Goal: Book appointment/travel/reservation

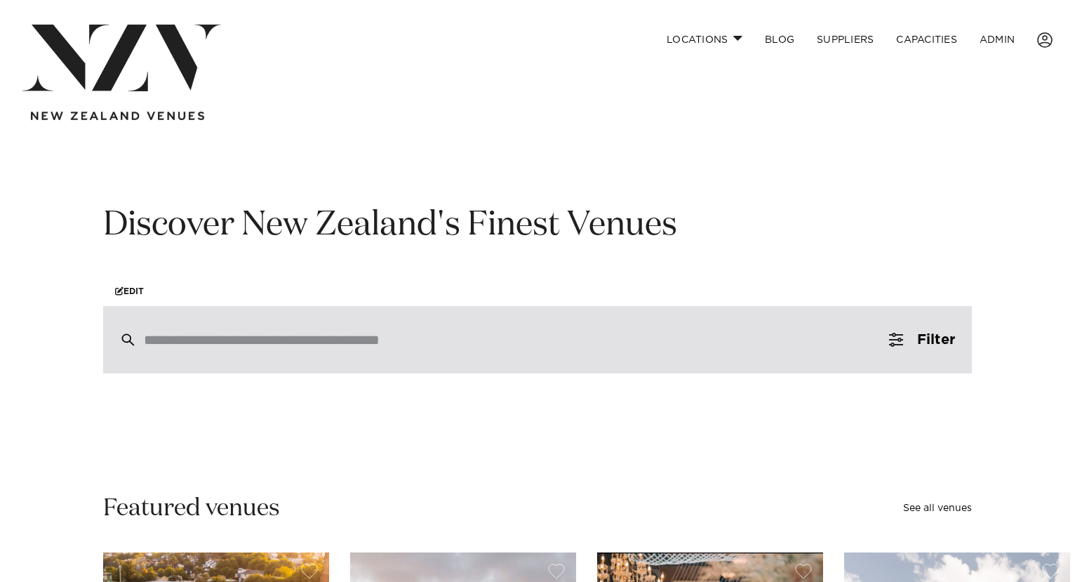
click at [404, 359] on div at bounding box center [537, 339] width 869 height 67
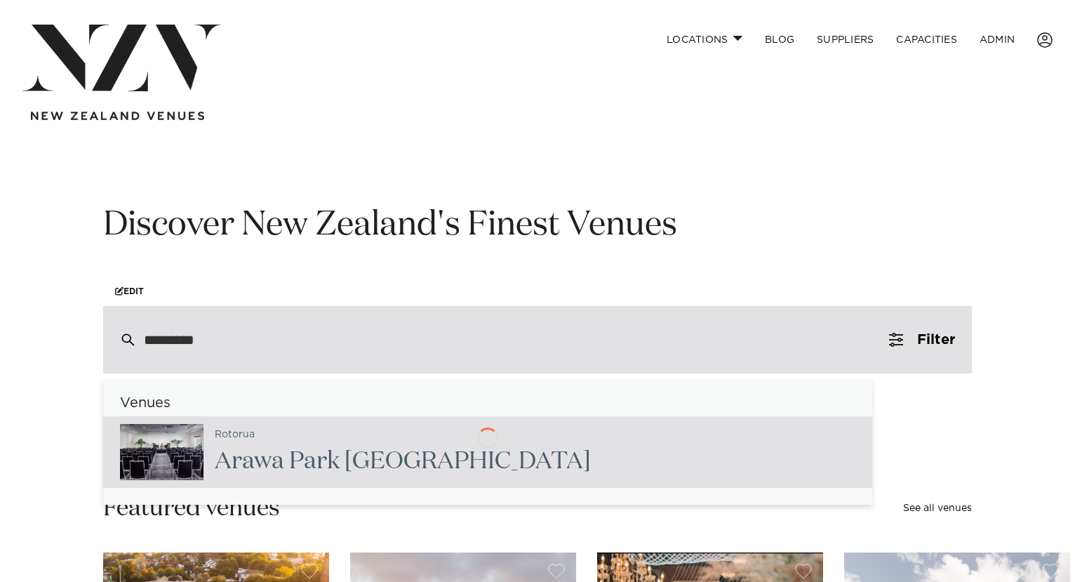
type input "**********"
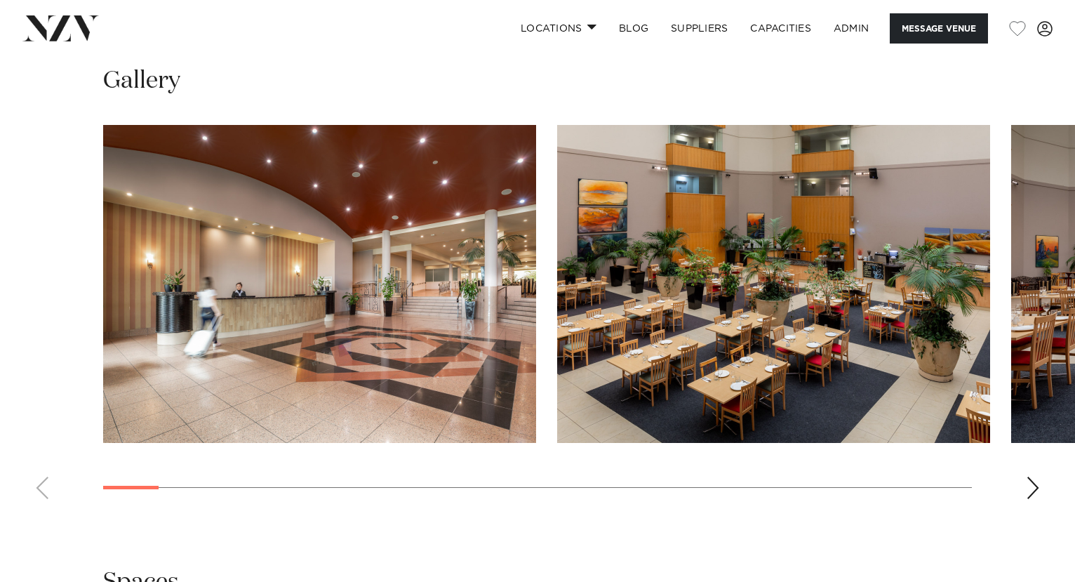
scroll to position [1713, 0]
click at [64, 41] on nav "Locations Auckland Wellington Christchurch Queenstown Hamilton Northland Bay of…" at bounding box center [537, 28] width 1075 height 57
click at [46, 29] on img at bounding box center [60, 27] width 77 height 25
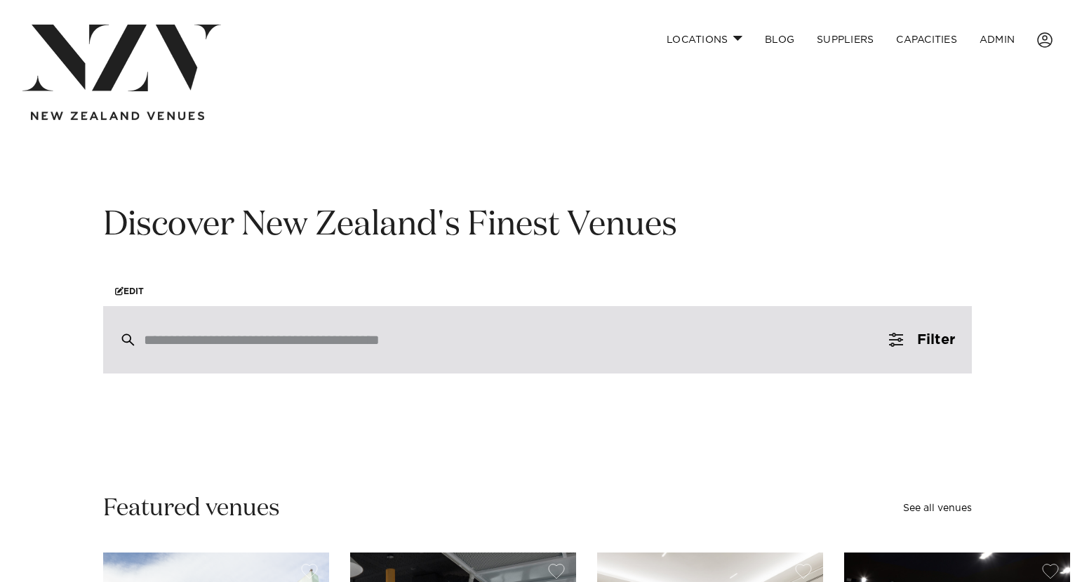
click at [277, 357] on div at bounding box center [537, 339] width 869 height 67
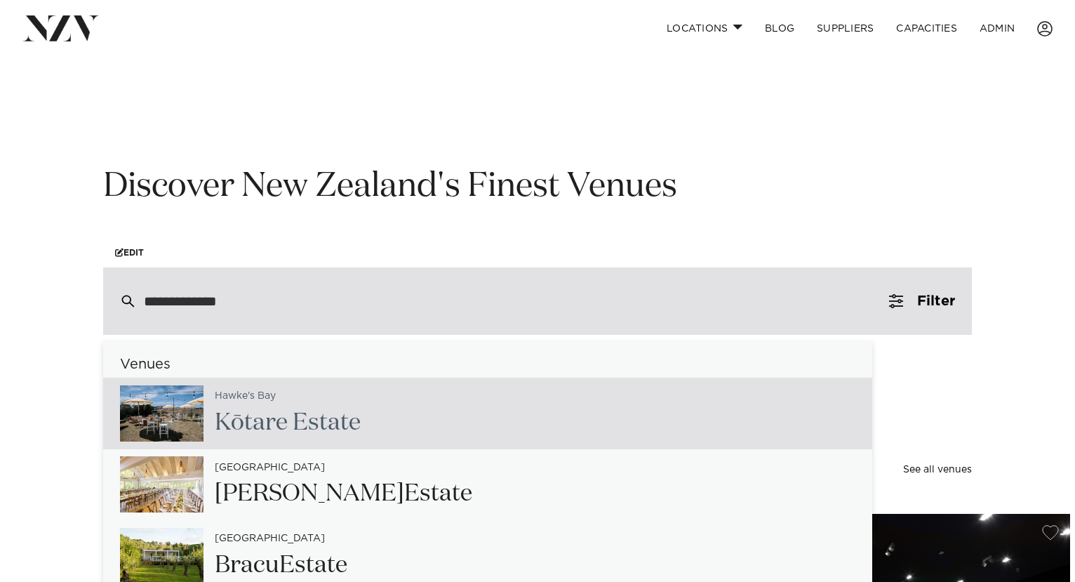
scroll to position [40, 0]
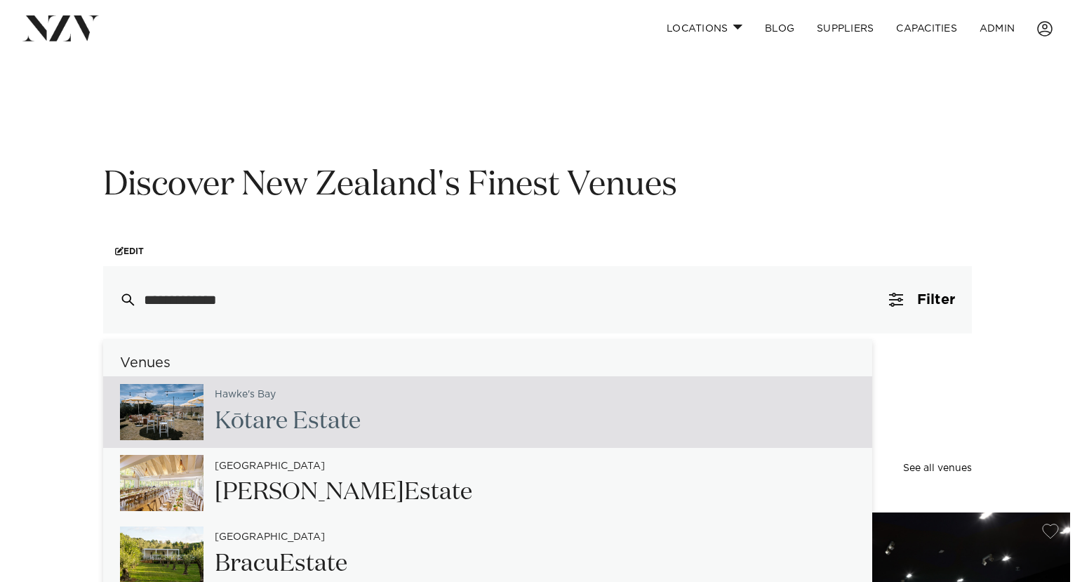
type input "**********"
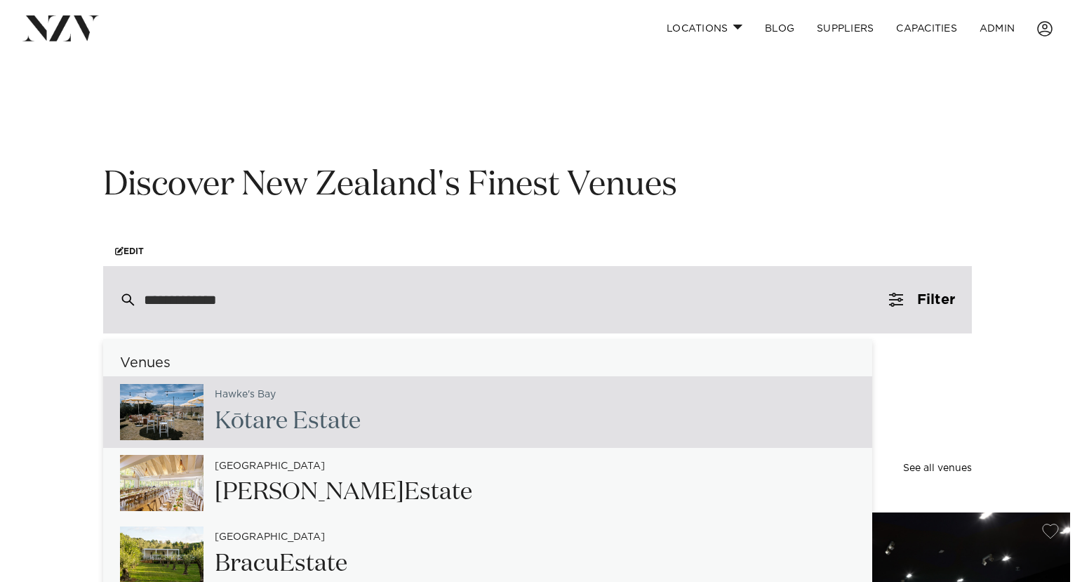
click at [440, 422] on div "Hawke's Bay Kōtare Estate" at bounding box center [487, 412] width 769 height 72
type input "**********"
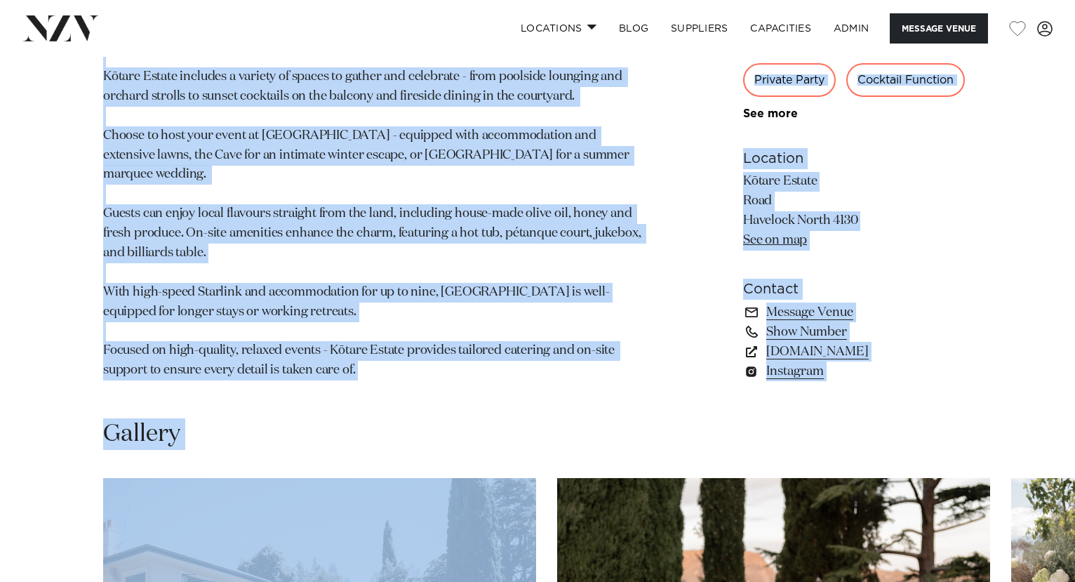
scroll to position [994, 0]
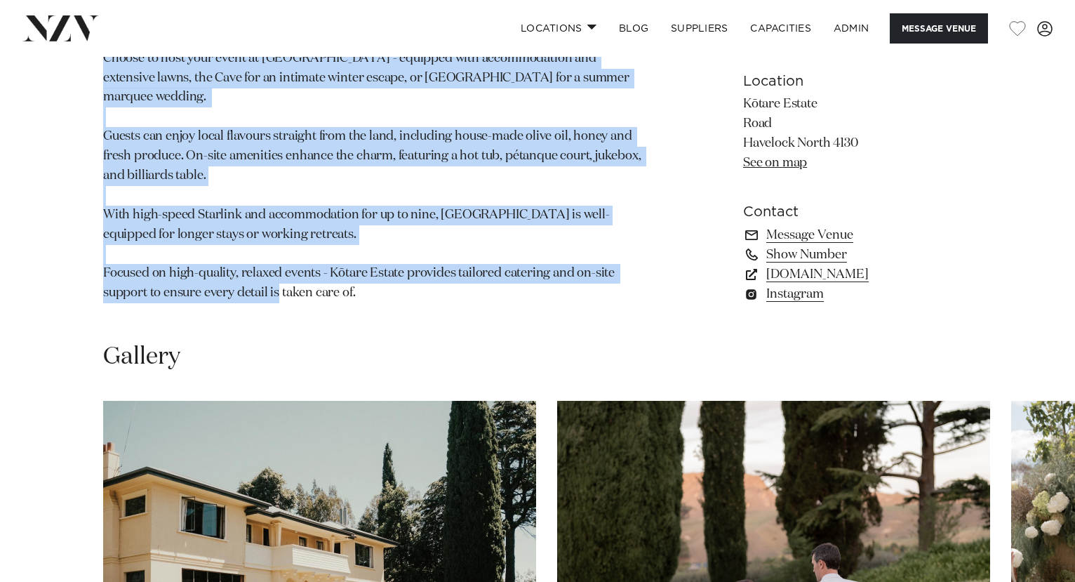
drag, startPoint x: 82, startPoint y: 147, endPoint x: 364, endPoint y: 252, distance: 300.5
copy section "Lore ipsu d 3232s ametc ad Elitse Doeius, t inci-utlabor etdolorem aliquae ad m…"
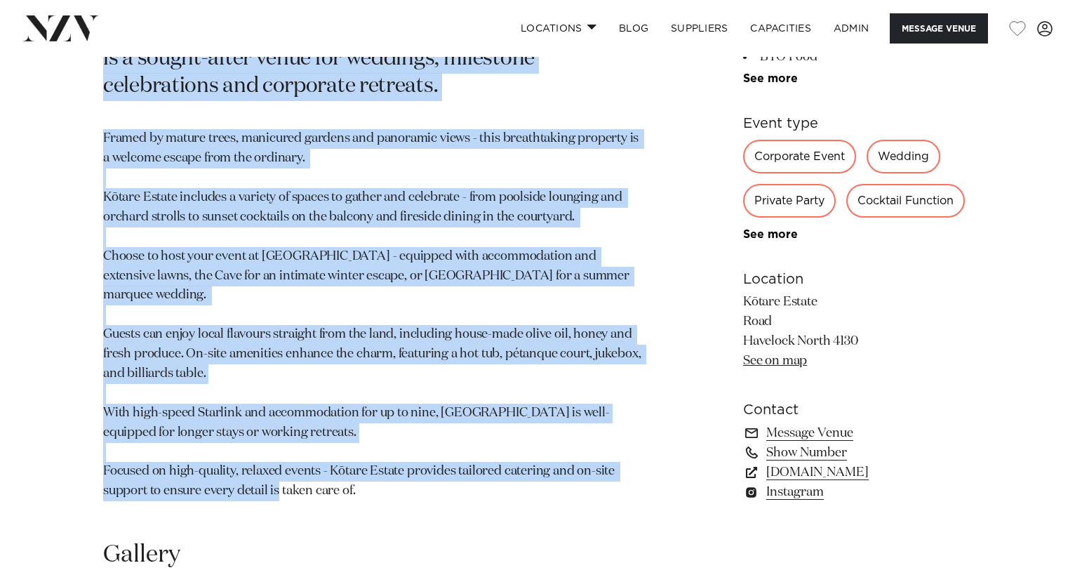
scroll to position [795, 0]
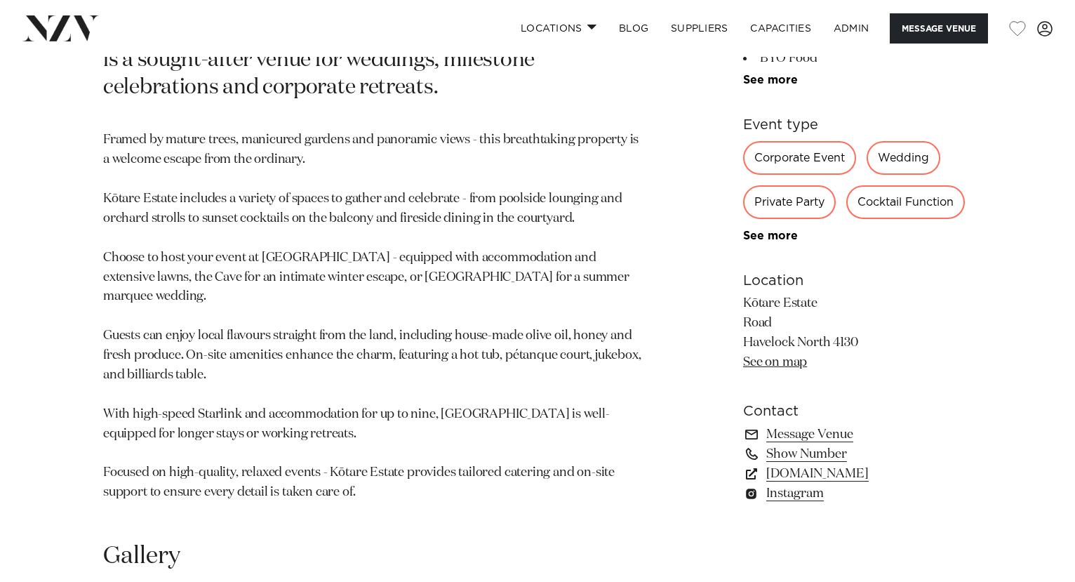
drag, startPoint x: 331, startPoint y: 236, endPoint x: 440, endPoint y: 230, distance: 109.6
click at [440, 230] on p "Framed by mature trees, manicured gardens and panoramic views - this breathtaki…" at bounding box center [373, 317] width 540 height 372
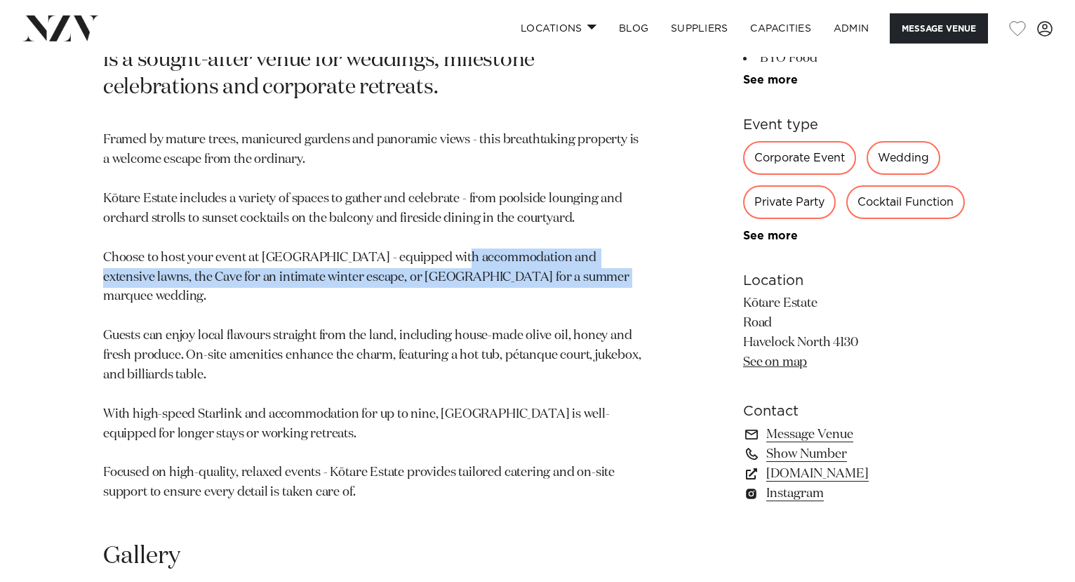
drag, startPoint x: 502, startPoint y: 241, endPoint x: 542, endPoint y: 247, distance: 40.5
click at [541, 247] on p "Framed by mature trees, manicured gardens and panoramic views - this breathtaki…" at bounding box center [373, 317] width 540 height 372
click at [542, 247] on p "Framed by mature trees, manicured gardens and panoramic views - this breathtaki…" at bounding box center [373, 317] width 540 height 372
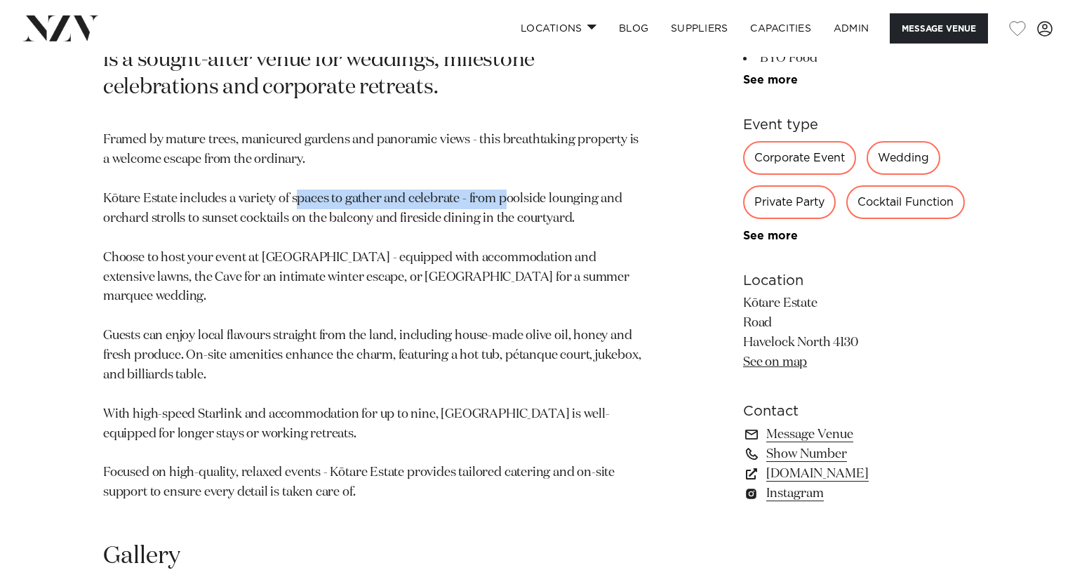
drag, startPoint x: 305, startPoint y: 166, endPoint x: 505, endPoint y: 161, distance: 200.1
click at [505, 161] on p "Framed by mature trees, manicured gardens and panoramic views - this breathtaki…" at bounding box center [373, 317] width 540 height 372
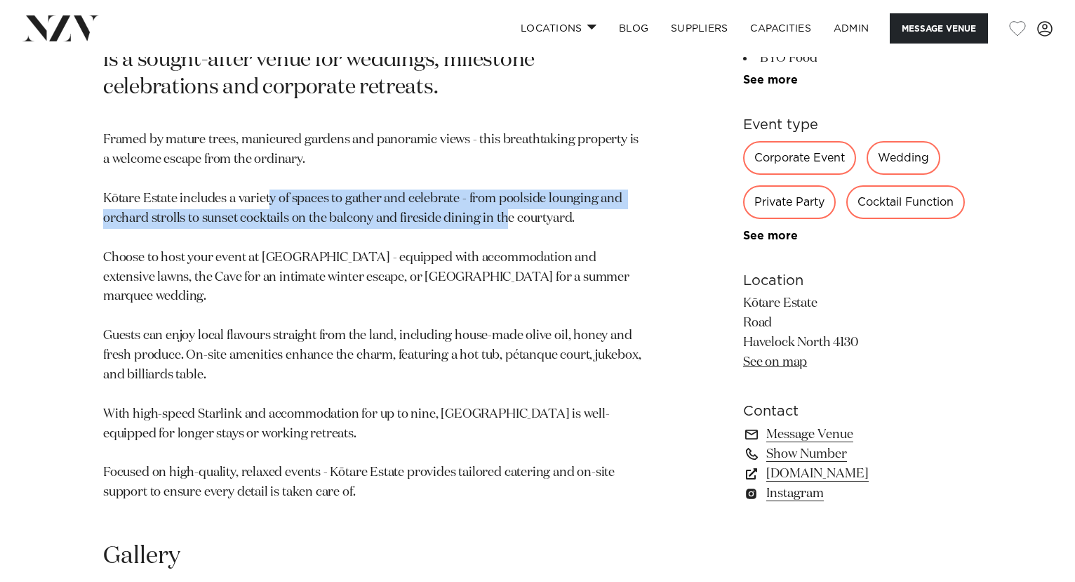
drag, startPoint x: 291, startPoint y: 172, endPoint x: 507, endPoint y: 191, distance: 217.0
click at [507, 191] on p "Framed by mature trees, manicured gardens and panoramic views - this breathtaki…" at bounding box center [373, 317] width 540 height 372
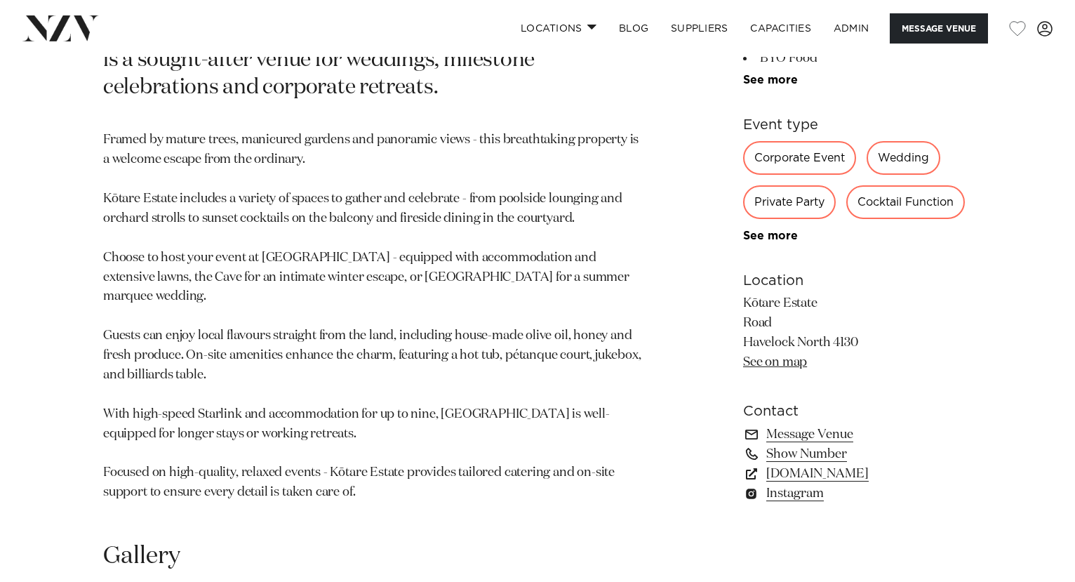
click at [507, 191] on p "Framed by mature trees, manicured gardens and panoramic views - this breathtaki…" at bounding box center [373, 317] width 540 height 372
drag, startPoint x: 602, startPoint y: 181, endPoint x: 620, endPoint y: 5, distance: 177.1
click at [514, 164] on p "Framed by mature trees, manicured gardens and panoramic views - this breathtaki…" at bounding box center [373, 317] width 540 height 372
